Goal: Task Accomplishment & Management: Manage account settings

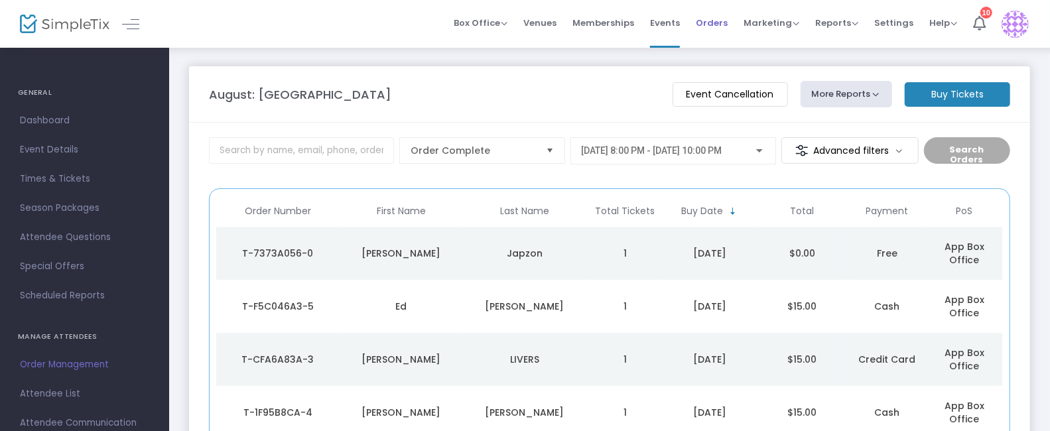
click at [711, 27] on span "Orders" at bounding box center [712, 23] width 32 height 34
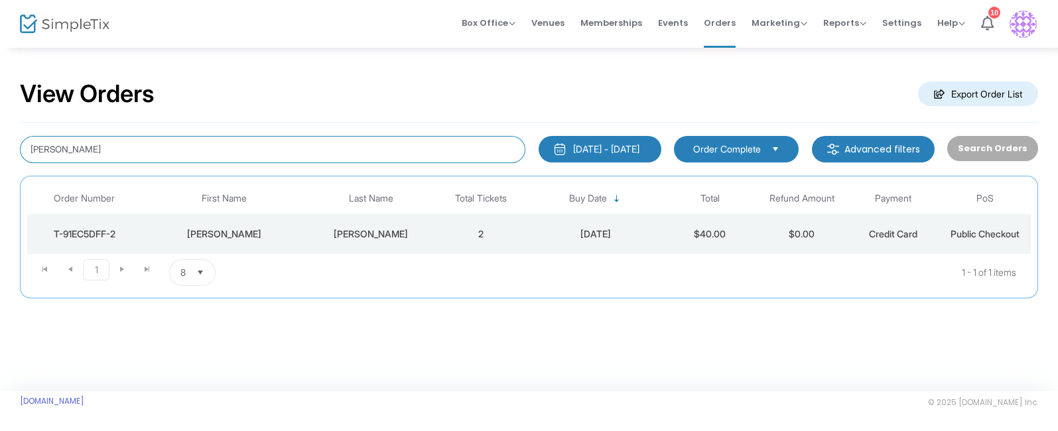
click at [92, 150] on input "[PERSON_NAME]" at bounding box center [272, 149] width 505 height 27
type input "k"
type input "[PERSON_NAME]"
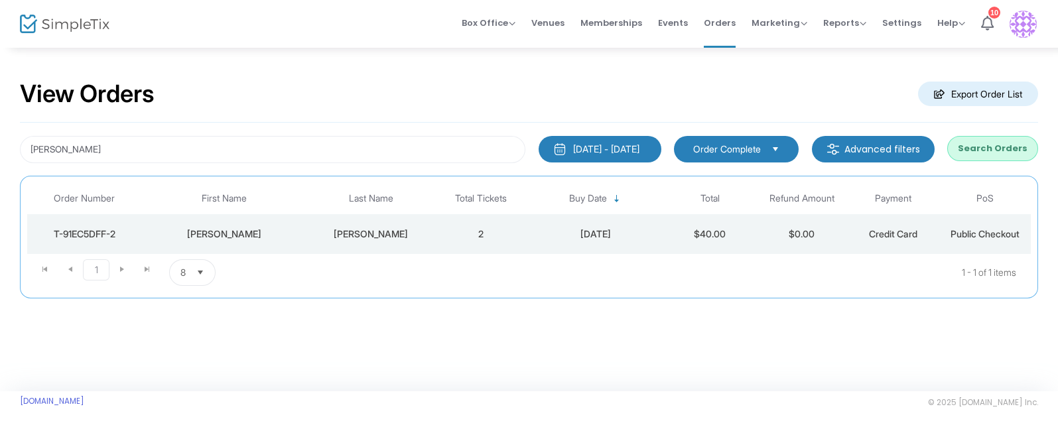
click at [985, 151] on button "Search Orders" at bounding box center [992, 148] width 91 height 25
click at [225, 233] on div "Thea" at bounding box center [224, 233] width 158 height 13
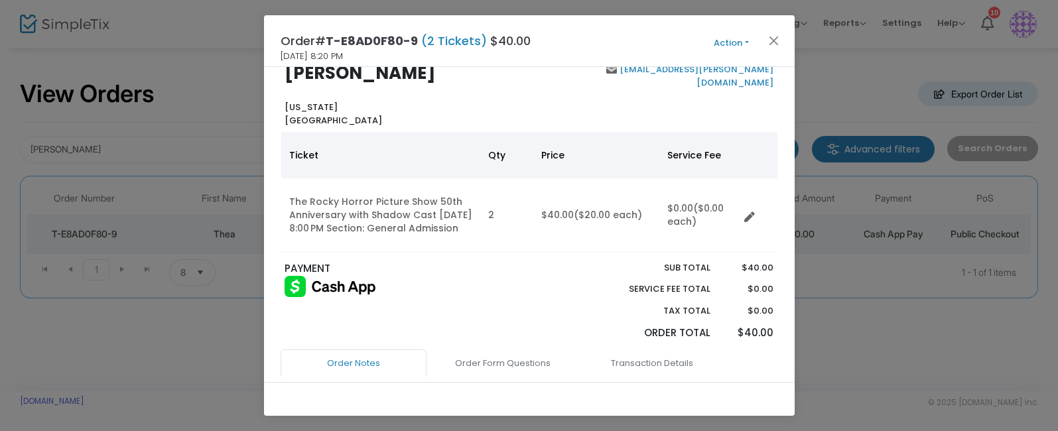
scroll to position [22, 0]
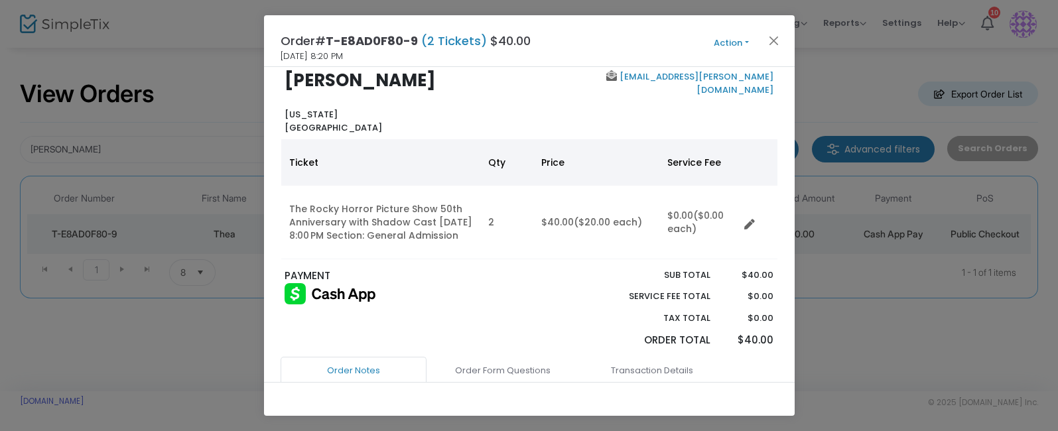
click at [729, 43] on button "Action" at bounding box center [732, 43] width 80 height 15
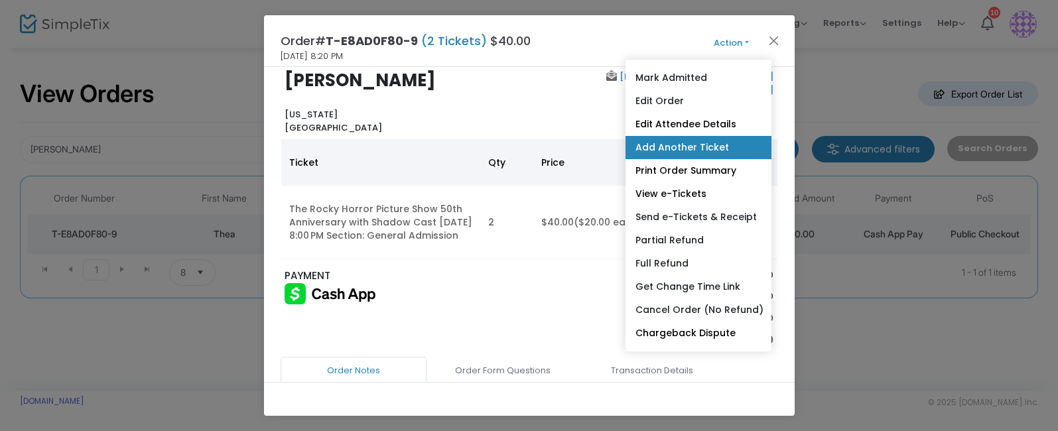
click at [659, 146] on link "Add Another Ticket" at bounding box center [698, 147] width 146 height 23
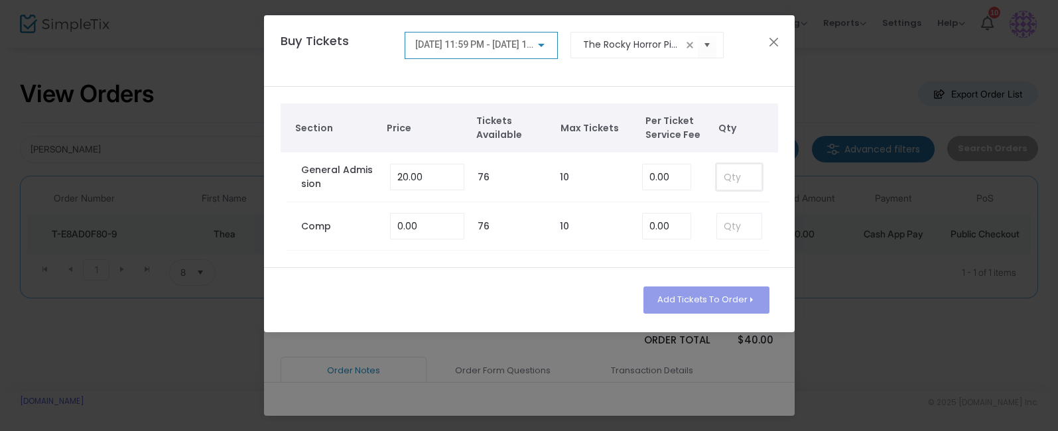
click at [729, 180] on input at bounding box center [739, 176] width 44 height 25
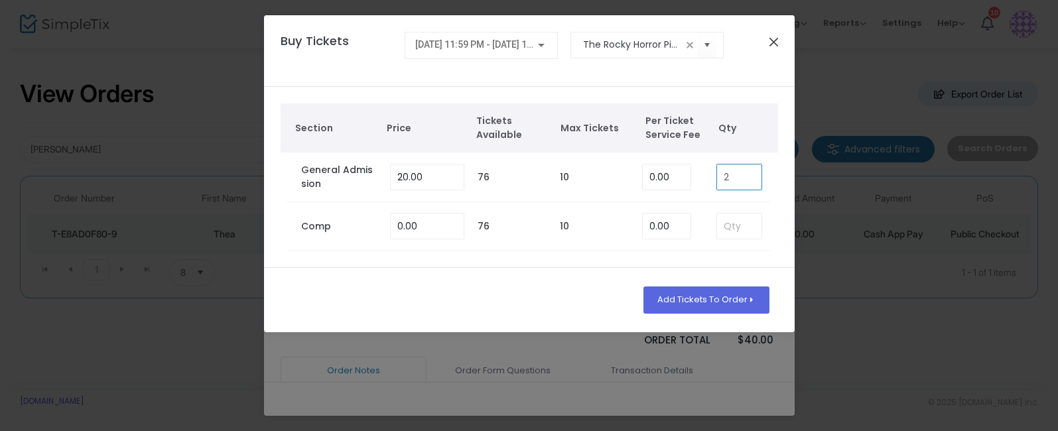
type input "2"
click at [773, 48] on button "Close" at bounding box center [773, 41] width 17 height 17
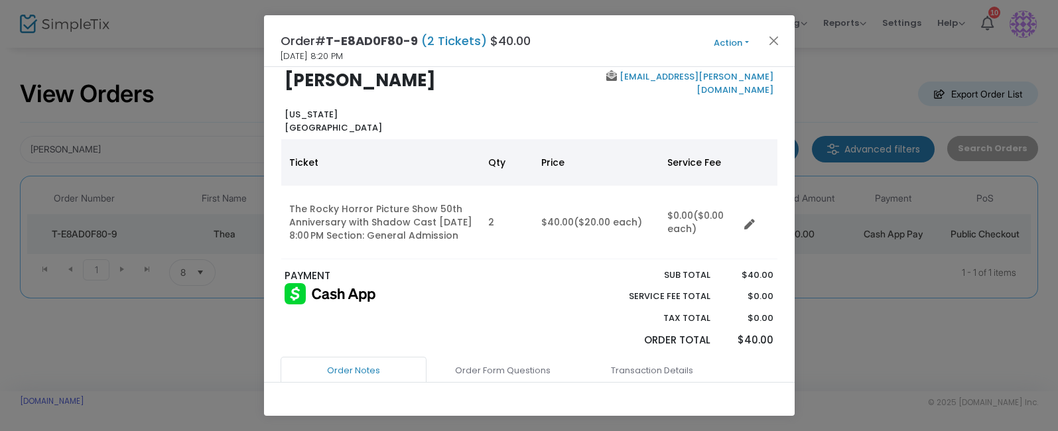
click at [725, 43] on button "Action" at bounding box center [732, 43] width 80 height 15
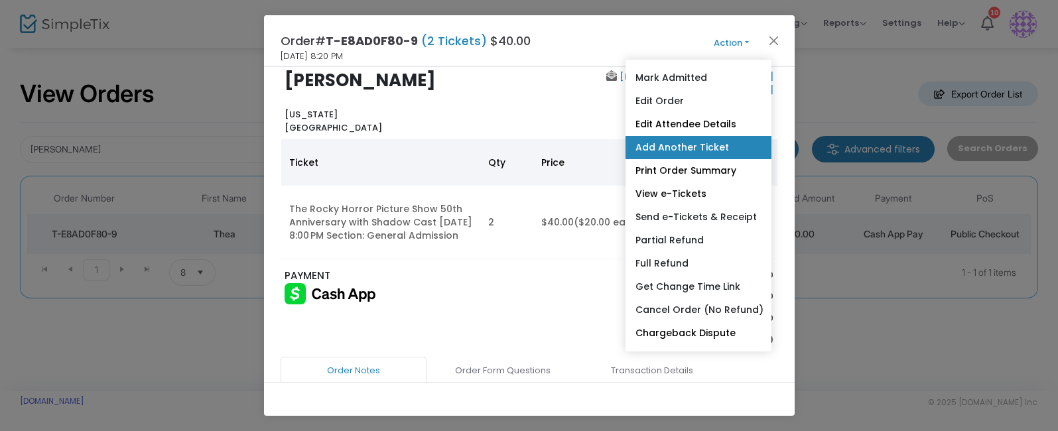
click at [662, 148] on link "Add Another Ticket" at bounding box center [698, 147] width 146 height 23
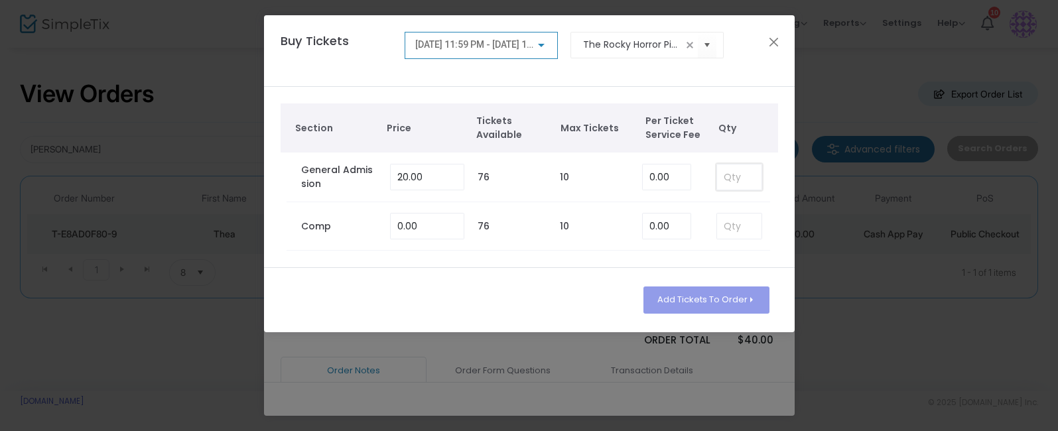
click at [736, 182] on input at bounding box center [739, 176] width 44 height 25
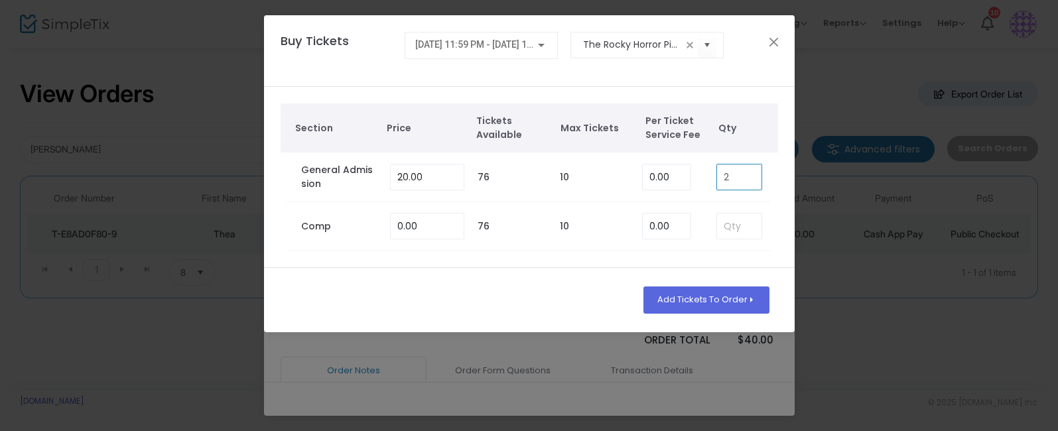
type input "2"
click at [666, 302] on button "Add Tickets To Order" at bounding box center [705, 299] width 125 height 27
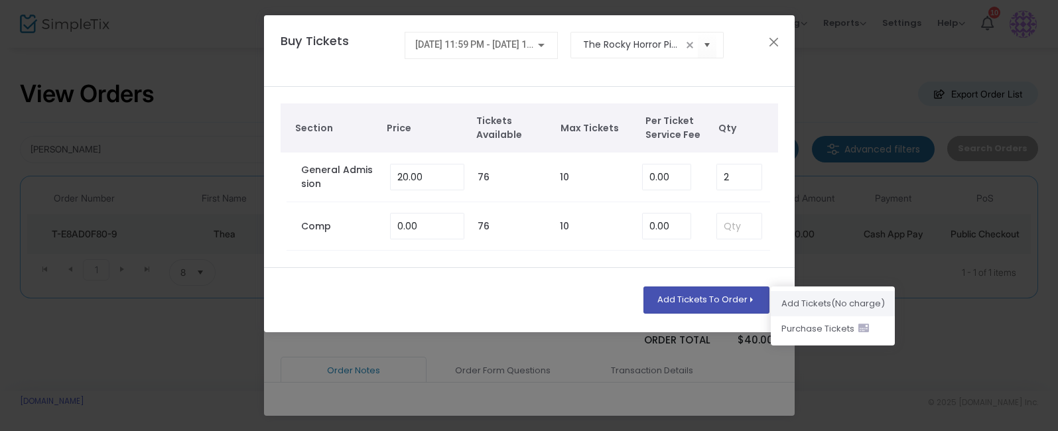
click at [789, 302] on li "Add Ticket s (No charge)" at bounding box center [833, 303] width 124 height 25
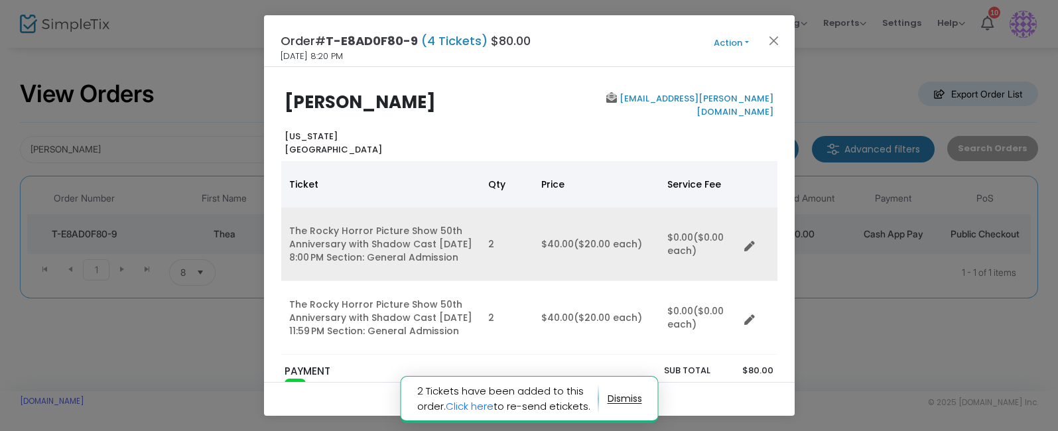
click at [749, 252] on icon "Data table" at bounding box center [749, 246] width 11 height 11
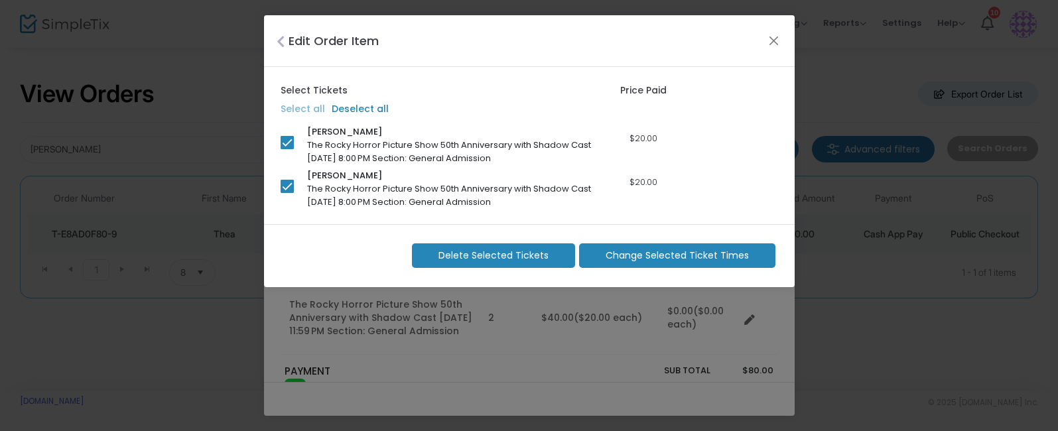
click at [492, 251] on span "Delete Selected Tickets" at bounding box center [493, 256] width 110 height 14
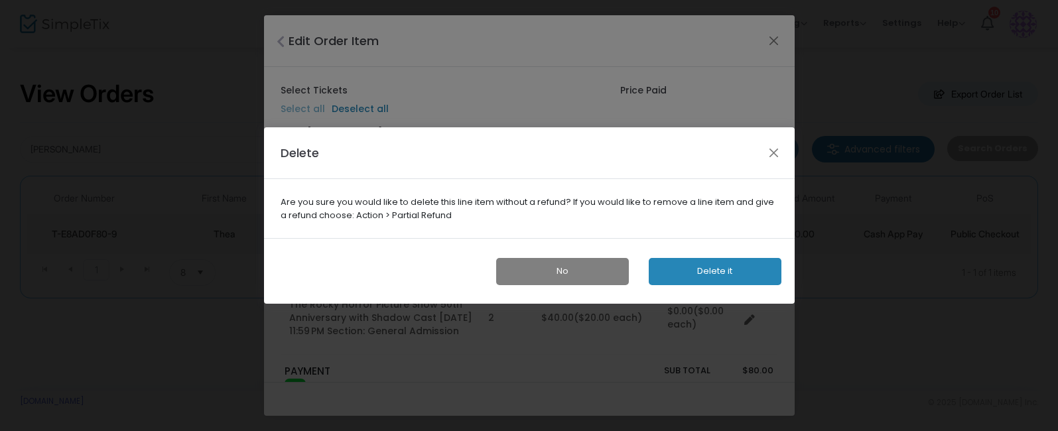
click at [674, 273] on button "Delete it" at bounding box center [715, 271] width 133 height 27
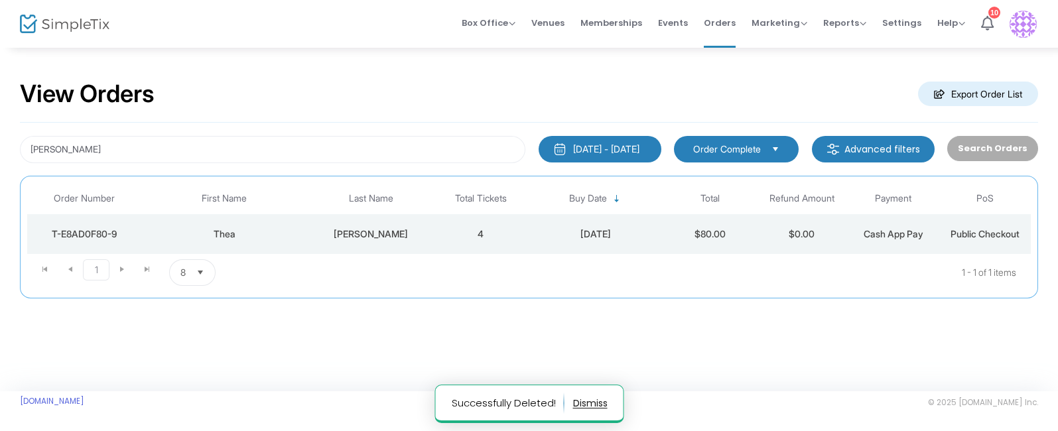
click at [227, 235] on div "Thea" at bounding box center [224, 233] width 158 height 13
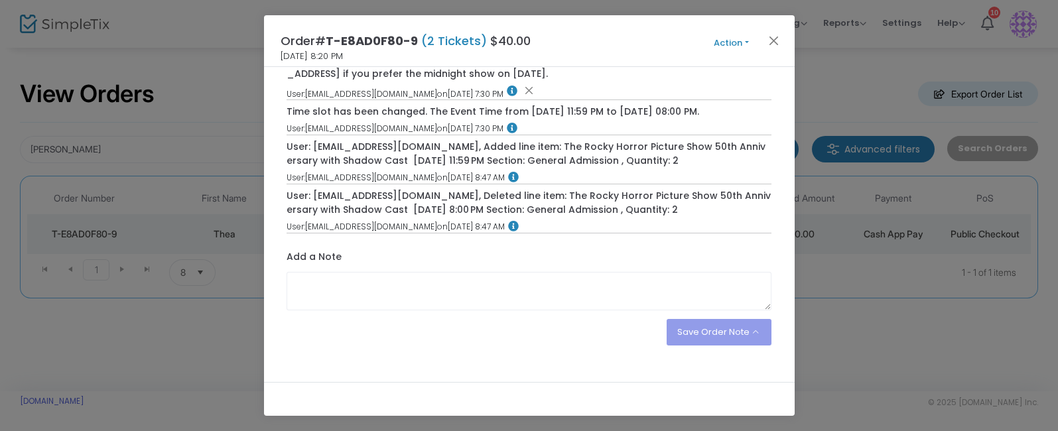
scroll to position [507, 0]
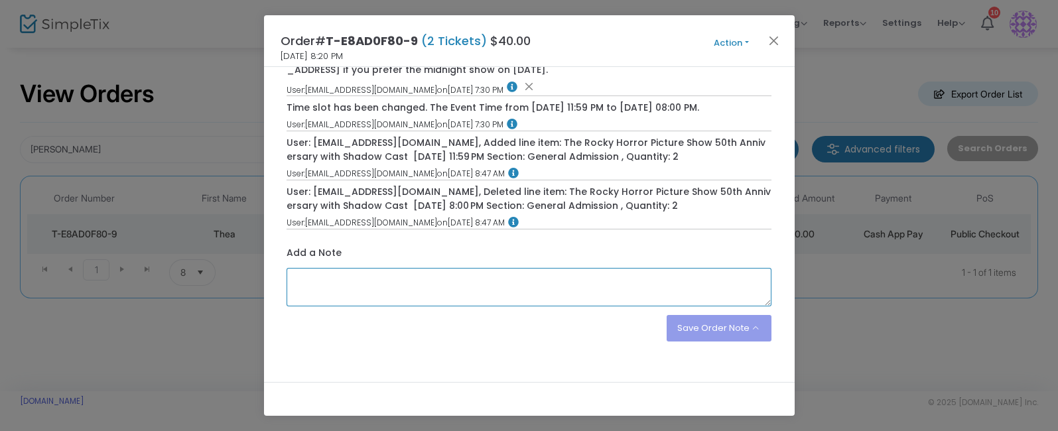
click at [304, 305] on textarea at bounding box center [528, 287] width 485 height 38
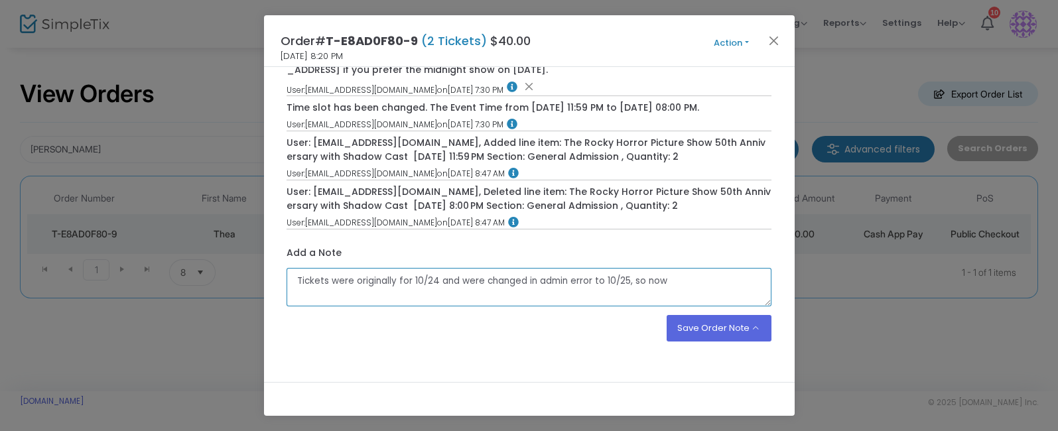
type textarea "Tickets were originally for 10/24 and were changed in admin error to 10/25, so …"
